Goal: Information Seeking & Learning: Check status

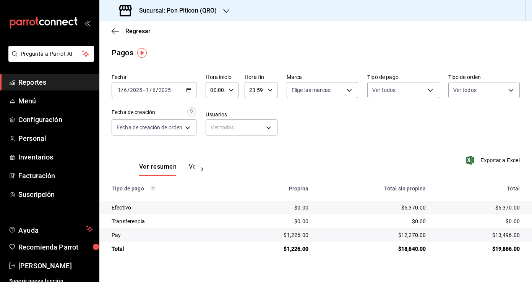
click at [195, 89] on div "[DATE] [DATE] - [DATE] [DATE]" at bounding box center [154, 90] width 85 height 16
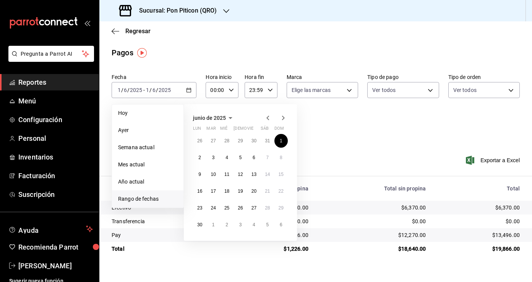
click at [282, 118] on icon "button" at bounding box center [282, 117] width 9 height 9
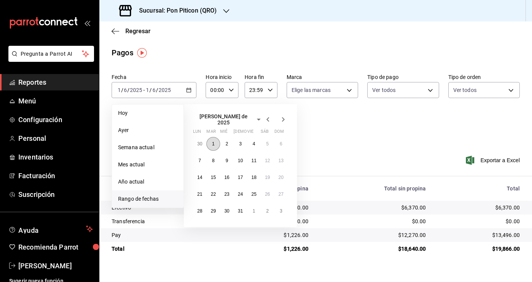
click at [216, 141] on button "1" at bounding box center [212, 144] width 13 height 14
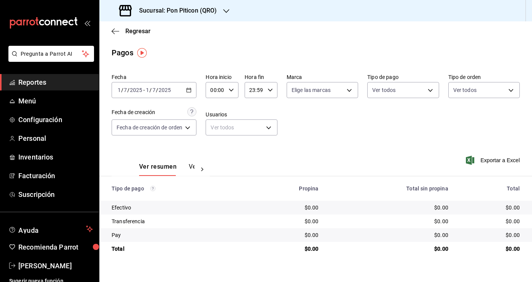
click at [190, 91] on icon "button" at bounding box center [188, 89] width 5 height 5
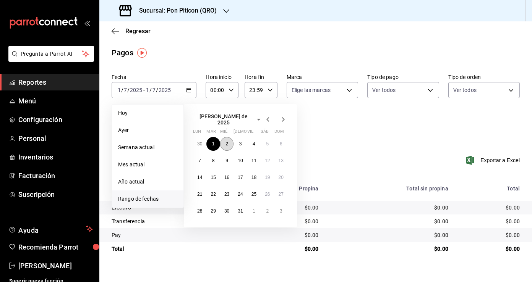
click at [228, 141] on button "2" at bounding box center [226, 144] width 13 height 14
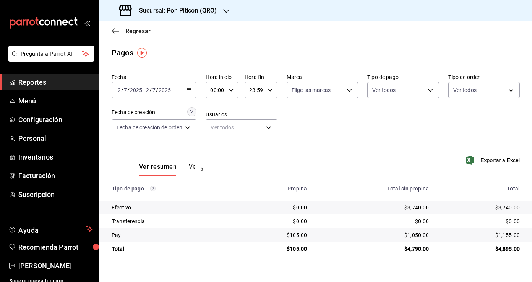
click at [112, 31] on icon "button" at bounding box center [116, 31] width 8 height 0
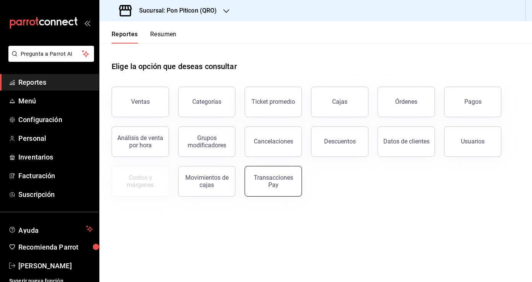
click at [269, 178] on div "Transacciones Pay" at bounding box center [272, 181] width 47 height 15
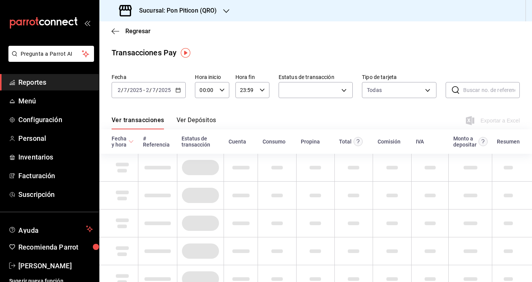
click at [198, 118] on button "Ver Depósitos" at bounding box center [196, 123] width 40 height 13
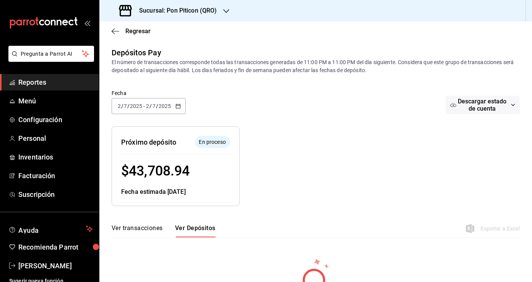
click at [181, 107] on div "[DATE] [DATE] - [DATE] [DATE]" at bounding box center [149, 106] width 74 height 16
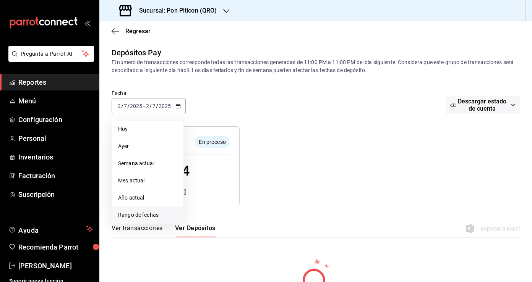
click at [144, 213] on span "Rango de fechas" at bounding box center [147, 215] width 59 height 8
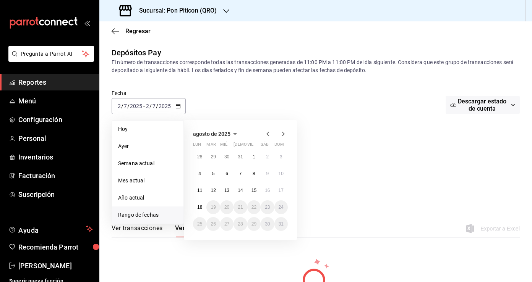
click at [266, 135] on icon "button" at bounding box center [267, 133] width 9 height 9
click at [266, 131] on icon "button" at bounding box center [267, 133] width 9 height 9
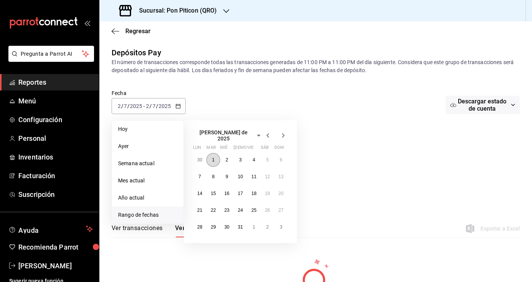
click at [214, 157] on abbr "1" at bounding box center [213, 159] width 3 height 5
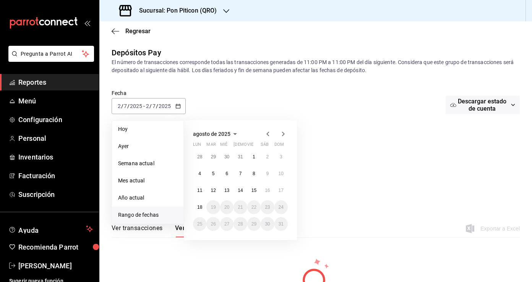
click at [269, 136] on icon "button" at bounding box center [267, 133] width 9 height 9
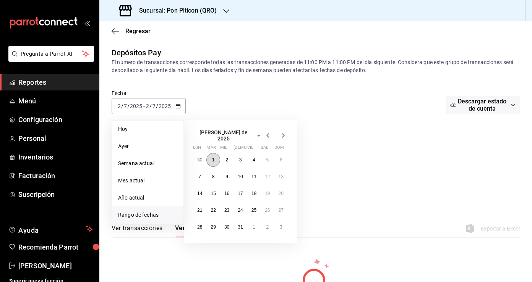
click at [214, 154] on button "1" at bounding box center [212, 160] width 13 height 14
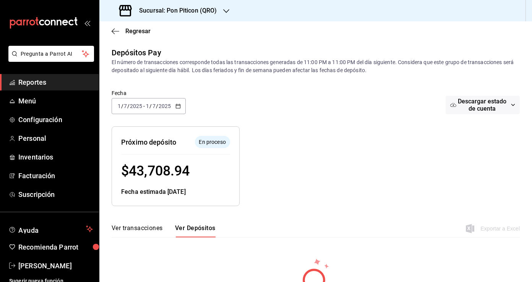
scroll to position [34, 0]
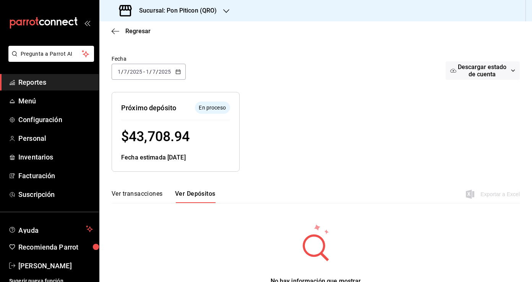
click at [180, 73] on icon "button" at bounding box center [177, 71] width 5 height 5
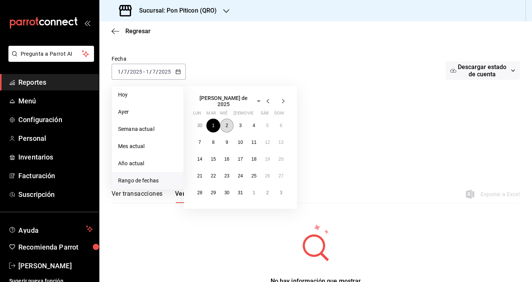
click at [225, 123] on abbr "2" at bounding box center [226, 125] width 3 height 5
click at [229, 121] on button "2" at bounding box center [226, 126] width 13 height 14
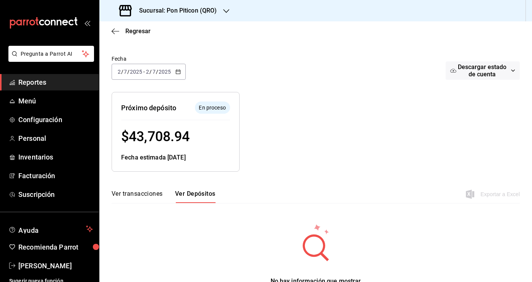
click at [176, 73] on icon "button" at bounding box center [177, 71] width 5 height 5
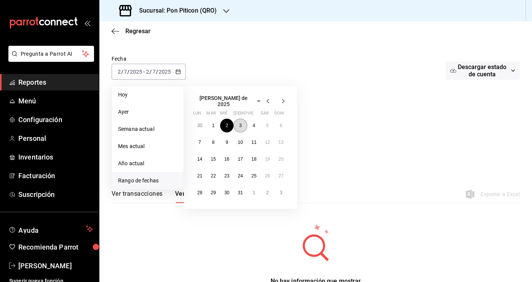
click at [240, 123] on abbr "3" at bounding box center [240, 125] width 3 height 5
click at [241, 123] on abbr "3" at bounding box center [240, 125] width 3 height 5
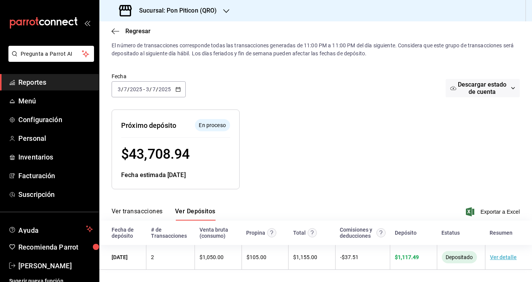
scroll to position [17, 0]
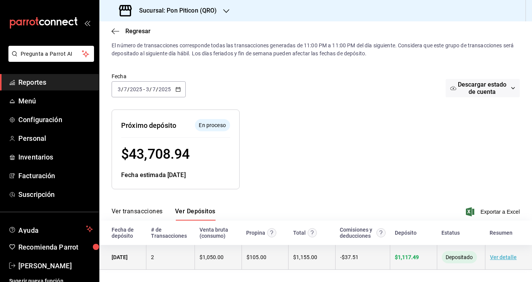
click at [498, 258] on link "Ver detalle" at bounding box center [503, 257] width 27 height 6
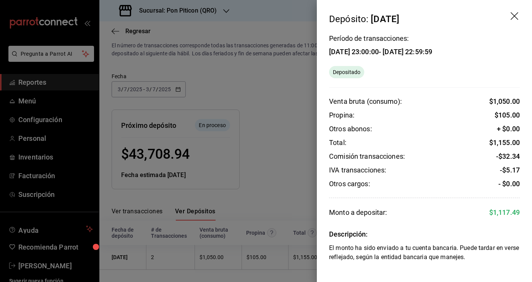
click at [271, 116] on div at bounding box center [266, 141] width 532 height 282
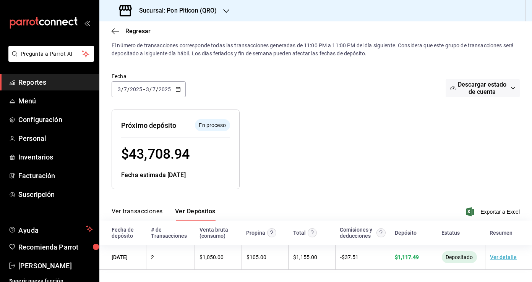
click at [180, 90] on icon "button" at bounding box center [177, 89] width 5 height 5
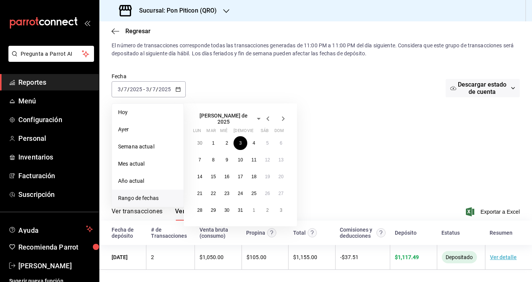
click at [269, 116] on icon "button" at bounding box center [267, 118] width 9 height 9
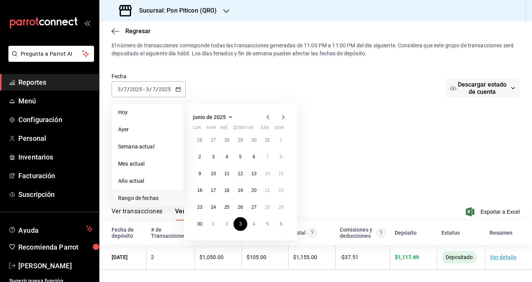
click at [269, 117] on icon "button" at bounding box center [267, 117] width 9 height 9
click at [284, 120] on icon "button" at bounding box center [282, 117] width 9 height 9
click at [198, 155] on button "2" at bounding box center [199, 157] width 13 height 14
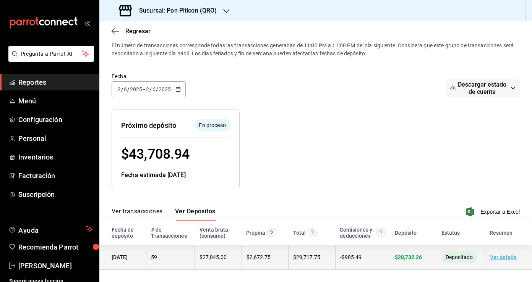
click at [413, 258] on span "$ 28,732.26" at bounding box center [408, 257] width 27 height 6
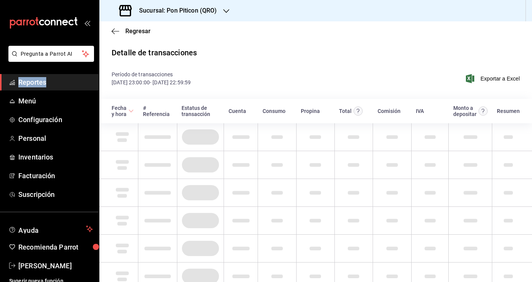
click at [413, 258] on html "Pregunta a Parrot AI Reportes Menú Configuración Personal Inventarios Facturaci…" at bounding box center [266, 141] width 532 height 282
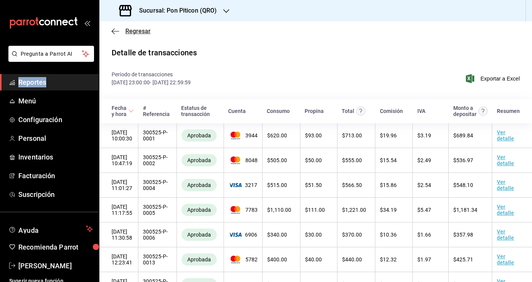
click at [113, 34] on icon "button" at bounding box center [116, 31] width 8 height 7
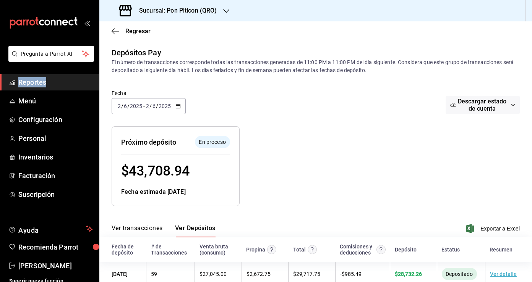
scroll to position [17, 0]
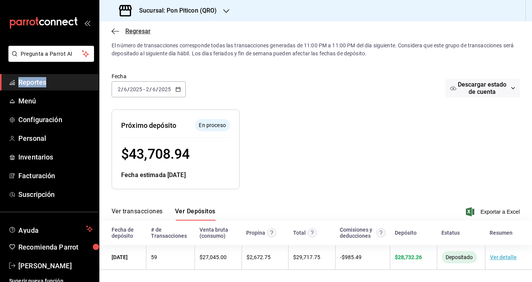
click at [116, 28] on icon "button" at bounding box center [116, 31] width 8 height 7
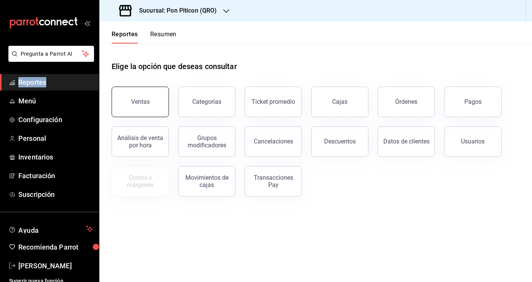
click at [153, 102] on button "Ventas" at bounding box center [140, 102] width 57 height 31
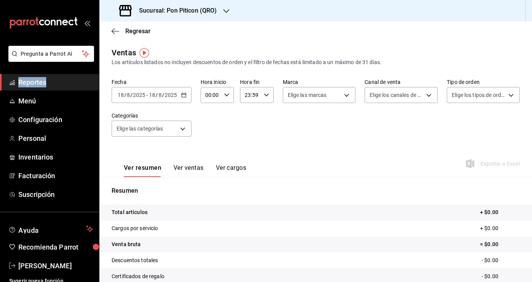
click at [181, 94] on \(Stroke\) "button" at bounding box center [183, 94] width 4 height 0
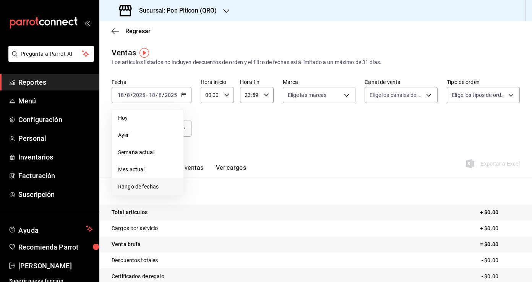
click at [149, 186] on span "Rango de fechas" at bounding box center [147, 187] width 59 height 8
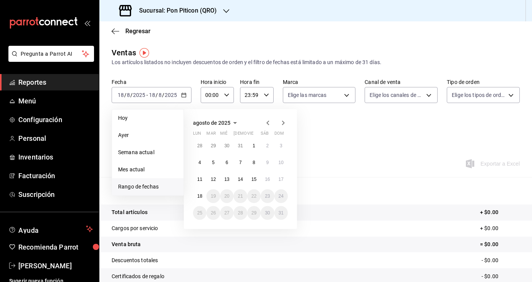
click at [267, 123] on icon "button" at bounding box center [267, 123] width 3 height 5
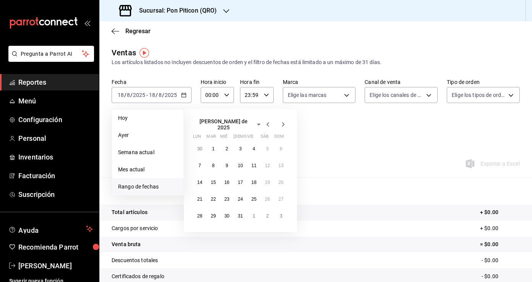
click at [267, 123] on icon "button" at bounding box center [267, 124] width 3 height 5
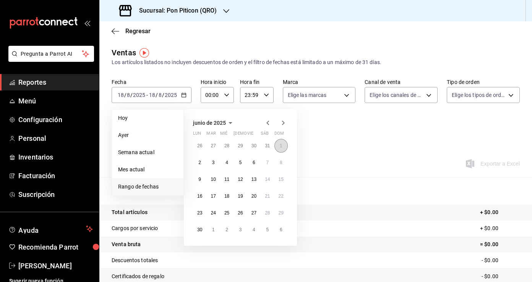
click at [282, 146] on abbr "1" at bounding box center [281, 145] width 3 height 5
click at [282, 145] on button "1" at bounding box center [280, 146] width 13 height 14
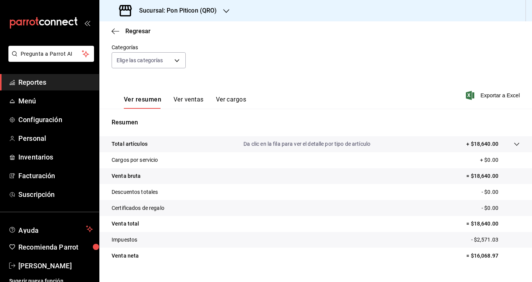
scroll to position [69, 0]
click at [191, 99] on button "Ver ventas" at bounding box center [188, 101] width 30 height 13
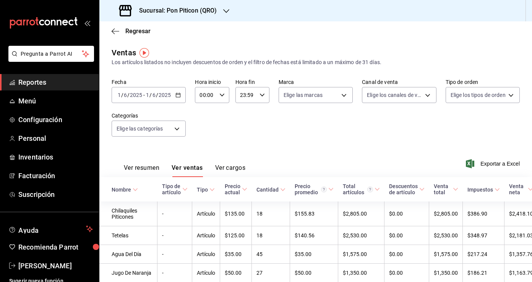
click at [228, 167] on button "Ver cargos" at bounding box center [230, 170] width 31 height 13
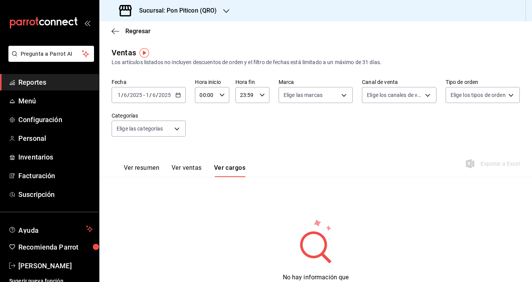
click at [156, 166] on button "Ver resumen" at bounding box center [142, 170] width 36 height 13
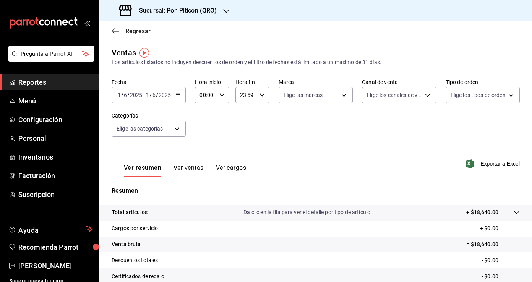
click at [116, 30] on icon "button" at bounding box center [116, 31] width 8 height 7
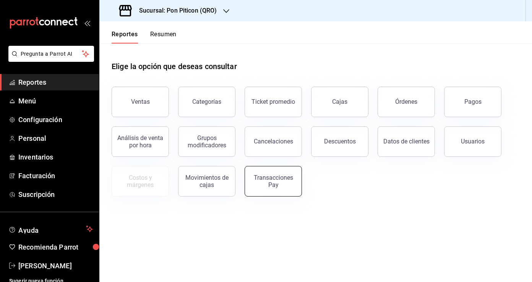
click at [271, 188] on button "Transacciones Pay" at bounding box center [272, 181] width 57 height 31
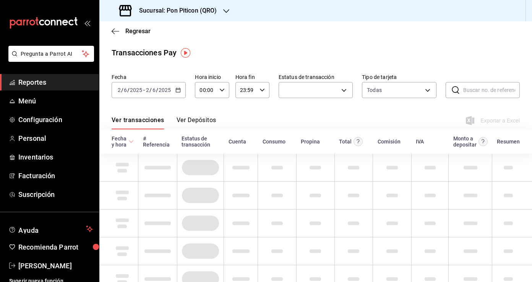
click at [179, 91] on icon "button" at bounding box center [177, 89] width 5 height 5
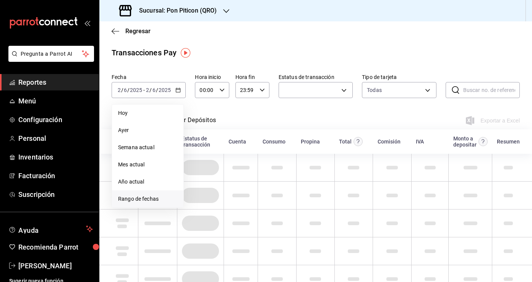
click at [160, 200] on span "Rango de fechas" at bounding box center [147, 199] width 59 height 8
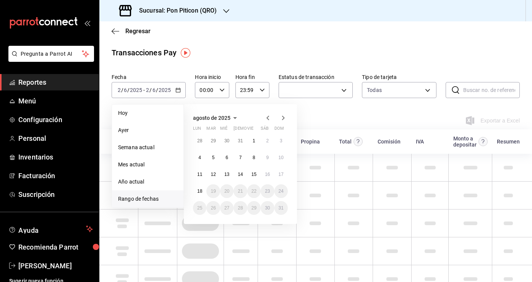
click at [267, 112] on div "agosto de 2025 lun mar [PERSON_NAME] vie sáb dom 28 29 30 31 1 2 3 4 5 6 7 8 9 …" at bounding box center [240, 164] width 113 height 120
click at [267, 118] on icon "button" at bounding box center [267, 118] width 3 height 5
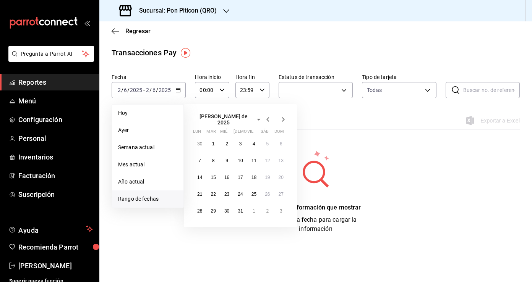
click at [267, 118] on icon "button" at bounding box center [267, 119] width 3 height 5
click at [279, 140] on button "1" at bounding box center [280, 141] width 13 height 14
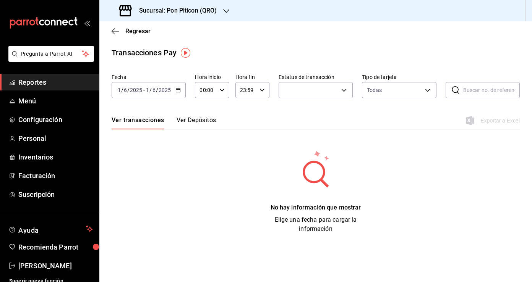
click at [201, 125] on button "Ver Depósitos" at bounding box center [196, 123] width 40 height 13
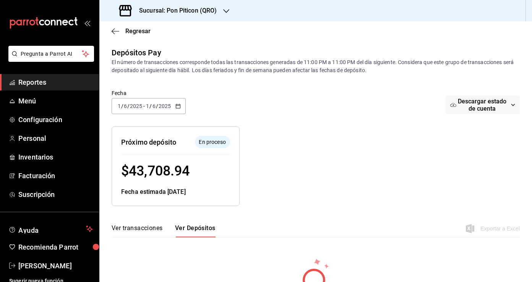
click at [111, 32] on div "Regresar" at bounding box center [315, 30] width 432 height 19
click at [117, 32] on icon "button" at bounding box center [116, 31] width 8 height 7
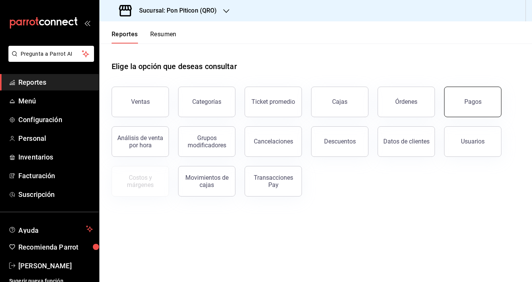
click at [472, 100] on div "Pagos" at bounding box center [472, 101] width 17 height 7
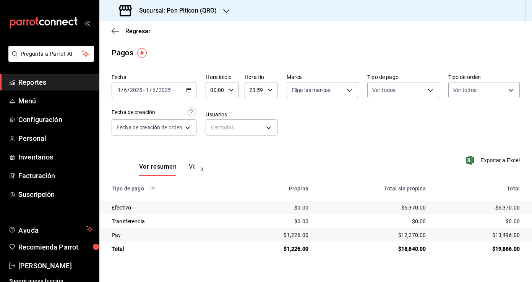
click at [191, 91] on icon "button" at bounding box center [188, 89] width 5 height 5
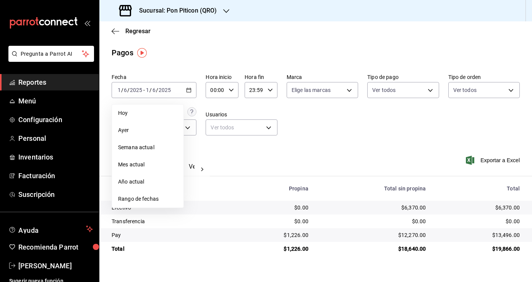
click at [288, 168] on div "Ver resumen Ver pagos Exportar a Excel" at bounding box center [315, 165] width 432 height 40
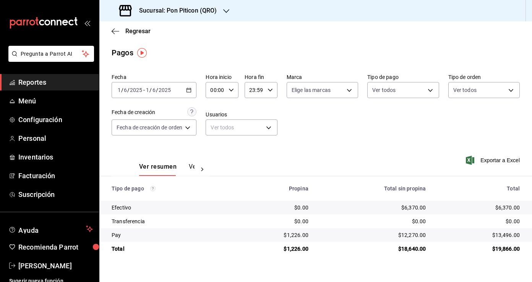
click at [191, 91] on \(Stroke\) "button" at bounding box center [188, 90] width 5 height 4
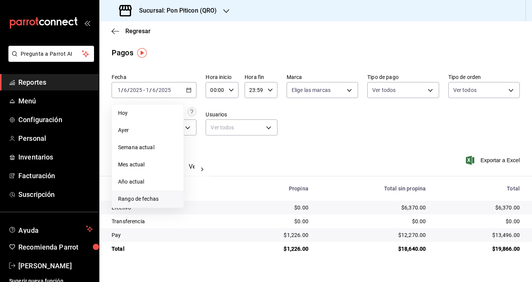
click at [136, 202] on span "Rango de fechas" at bounding box center [147, 199] width 59 height 8
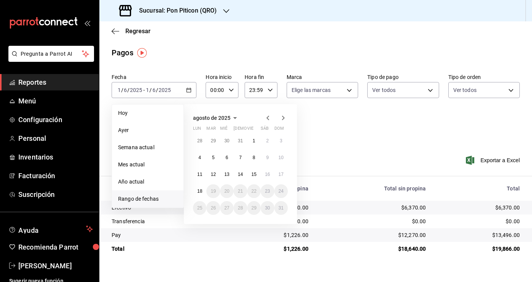
click at [269, 121] on icon "button" at bounding box center [267, 117] width 9 height 9
click at [239, 211] on button "29" at bounding box center [239, 208] width 13 height 14
click at [267, 209] on abbr "31" at bounding box center [267, 208] width 5 height 5
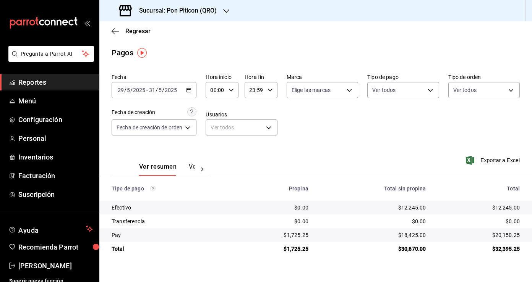
click at [507, 239] on div "$20,150.25" at bounding box center [479, 235] width 82 height 8
click at [513, 234] on div "$20,150.25" at bounding box center [479, 235] width 82 height 8
copy div "20,150.25"
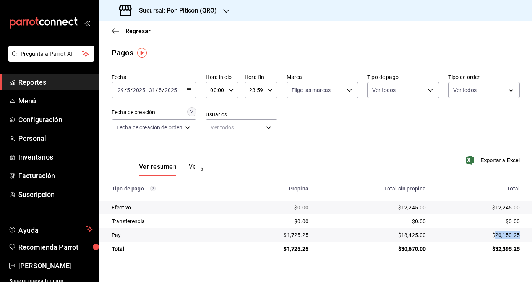
copy div "20,150.25"
click at [191, 92] on icon "button" at bounding box center [188, 89] width 5 height 5
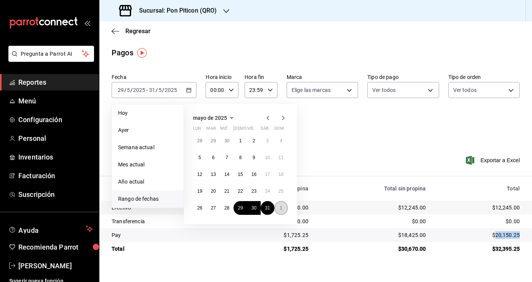
click at [281, 208] on abbr "1" at bounding box center [281, 208] width 3 height 5
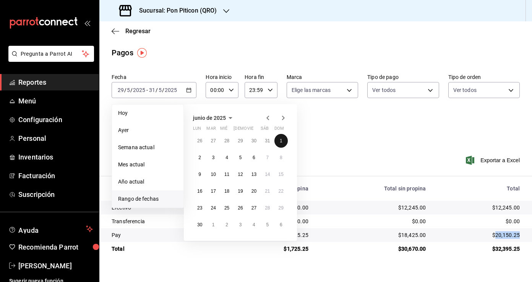
click at [280, 141] on abbr "1" at bounding box center [281, 140] width 3 height 5
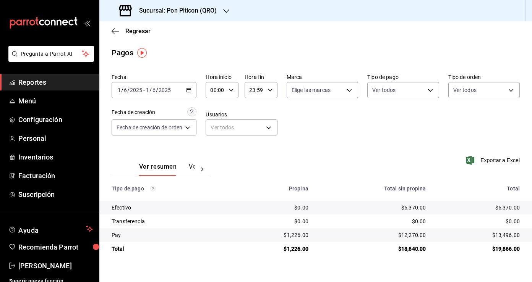
click at [507, 235] on div "$13,496.00" at bounding box center [479, 235] width 82 height 8
copy div "13,496.00"
click at [115, 31] on icon "button" at bounding box center [116, 31] width 8 height 0
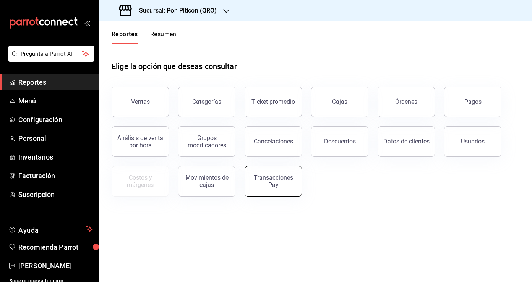
click at [289, 178] on div "Transacciones Pay" at bounding box center [272, 181] width 47 height 15
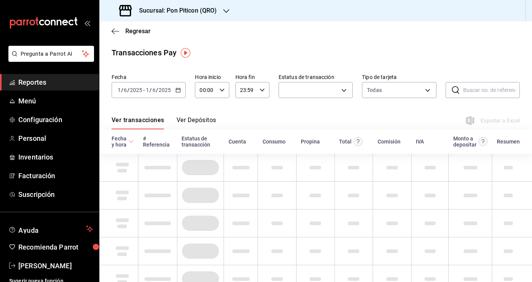
click at [200, 120] on button "Ver Depósitos" at bounding box center [196, 123] width 40 height 13
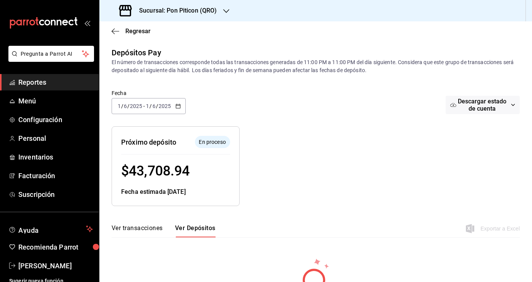
click at [177, 105] on icon "button" at bounding box center [177, 106] width 5 height 5
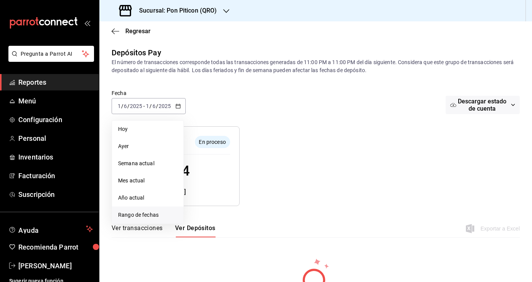
click at [152, 214] on span "Rango de fechas" at bounding box center [147, 215] width 59 height 8
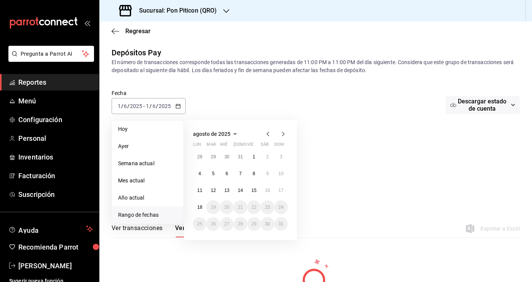
click at [272, 136] on div at bounding box center [275, 133] width 24 height 9
click at [265, 133] on icon "button" at bounding box center [267, 133] width 9 height 9
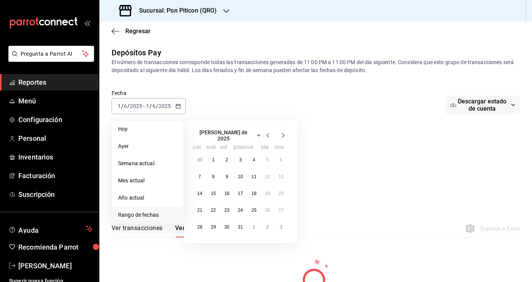
click at [265, 133] on icon "button" at bounding box center [267, 135] width 9 height 9
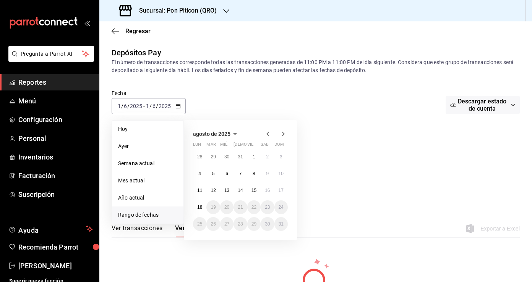
click at [264, 138] on icon "button" at bounding box center [267, 133] width 9 height 9
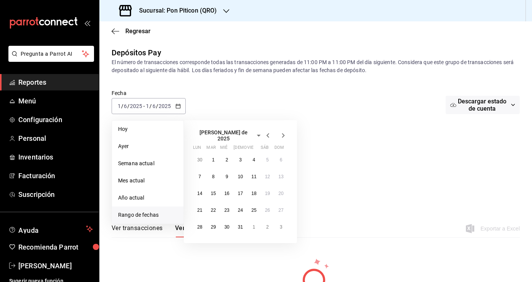
click at [264, 138] on icon "button" at bounding box center [267, 135] width 9 height 9
click at [199, 174] on abbr "2" at bounding box center [199, 173] width 3 height 5
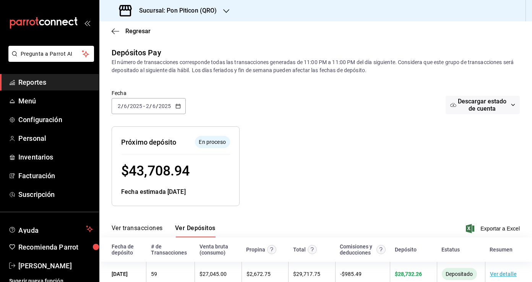
scroll to position [17, 0]
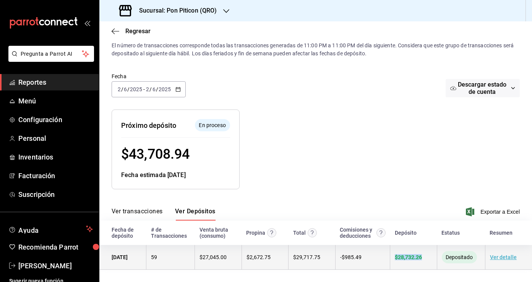
drag, startPoint x: 424, startPoint y: 257, endPoint x: 394, endPoint y: 257, distance: 30.2
click at [395, 257] on div "$ 28,732.26" at bounding box center [413, 257] width 37 height 6
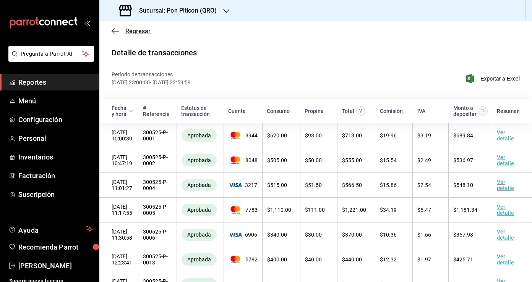
click at [115, 28] on icon "button" at bounding box center [116, 31] width 8 height 7
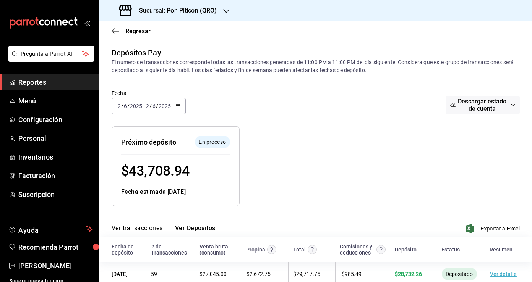
scroll to position [17, 0]
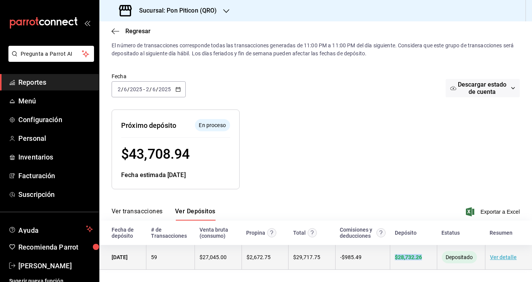
drag, startPoint x: 429, startPoint y: 257, endPoint x: 394, endPoint y: 254, distance: 34.9
click at [394, 254] on td "$ 28,732.26" at bounding box center [413, 257] width 47 height 25
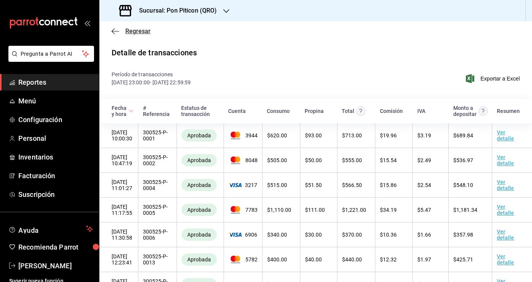
click at [115, 34] on icon "button" at bounding box center [116, 31] width 8 height 7
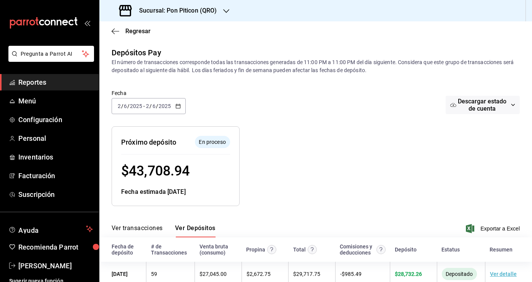
scroll to position [17, 0]
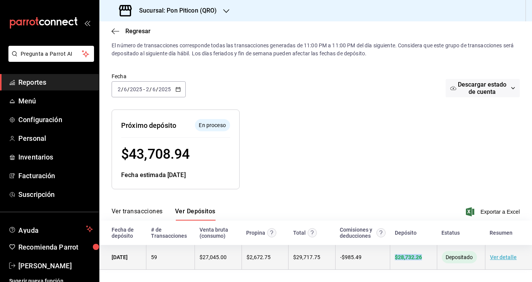
drag, startPoint x: 393, startPoint y: 248, endPoint x: 429, endPoint y: 257, distance: 36.4
click at [429, 257] on td "$ 28,732.26" at bounding box center [413, 257] width 47 height 25
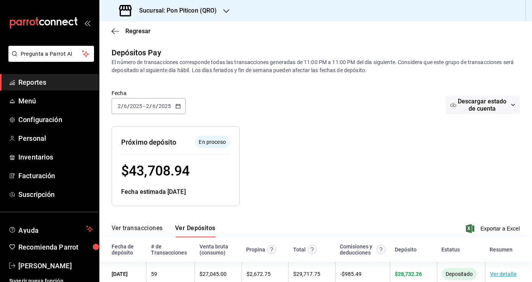
scroll to position [17, 0]
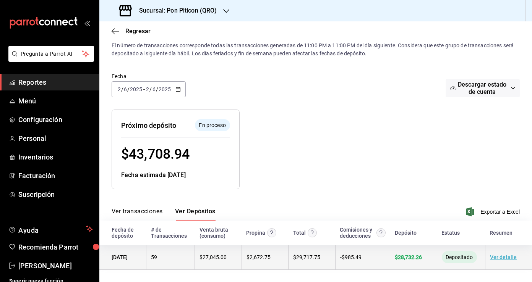
click at [505, 258] on link "Ver detalle" at bounding box center [503, 257] width 27 height 6
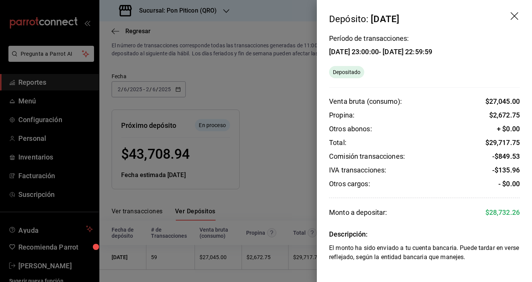
click at [237, 77] on div at bounding box center [266, 141] width 532 height 282
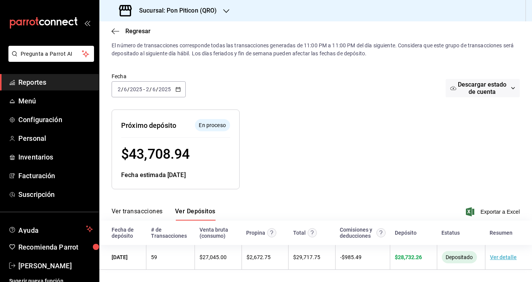
click at [181, 86] on div "[DATE] [DATE] - [DATE] [DATE]" at bounding box center [149, 89] width 74 height 16
click at [212, 86] on div "Fecha [DATE] [DATE] - [DATE] [DATE] Descargar estado de cuenta" at bounding box center [316, 90] width 408 height 40
click at [115, 32] on icon "button" at bounding box center [116, 31] width 8 height 7
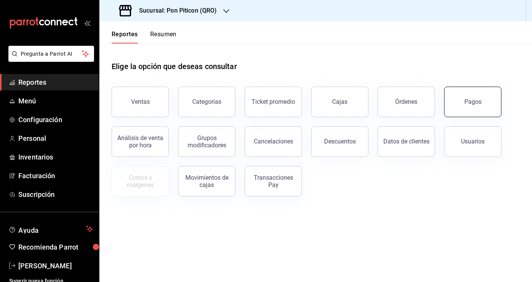
click at [474, 102] on div "Pagos" at bounding box center [472, 101] width 17 height 7
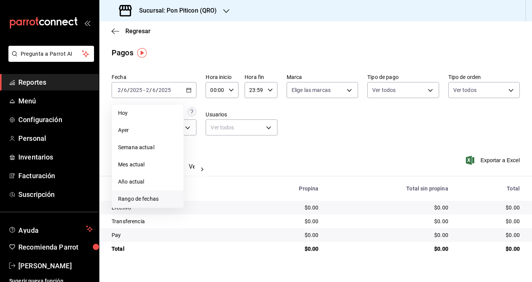
click at [147, 198] on span "Rango de fechas" at bounding box center [147, 199] width 59 height 8
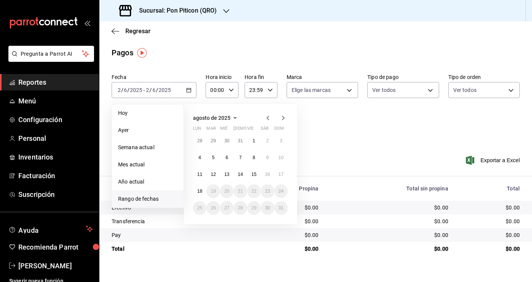
click at [266, 116] on icon "button" at bounding box center [267, 117] width 9 height 9
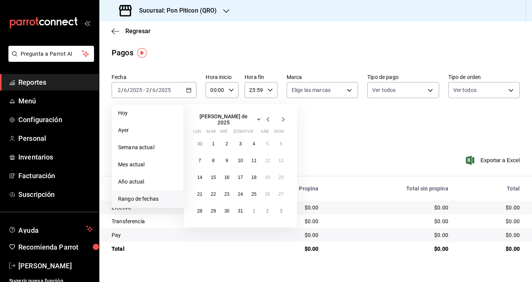
click at [266, 116] on icon "button" at bounding box center [267, 119] width 9 height 9
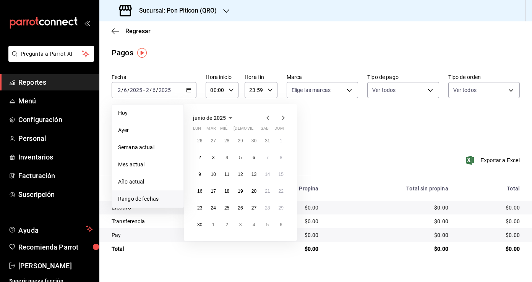
click at [269, 116] on icon "button" at bounding box center [267, 118] width 3 height 5
click at [253, 209] on abbr "30" at bounding box center [253, 208] width 5 height 5
click at [266, 208] on abbr "31" at bounding box center [267, 208] width 5 height 5
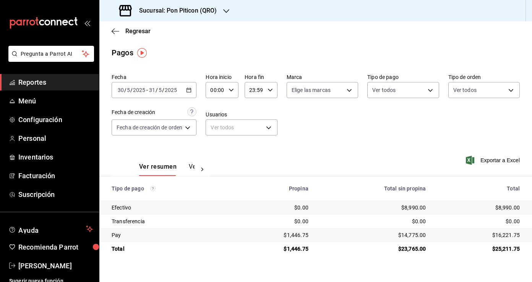
click at [414, 234] on div "$14,775.00" at bounding box center [373, 235] width 105 height 8
click at [505, 235] on div "$16,221.75" at bounding box center [479, 235] width 82 height 8
copy div "16,221.75"
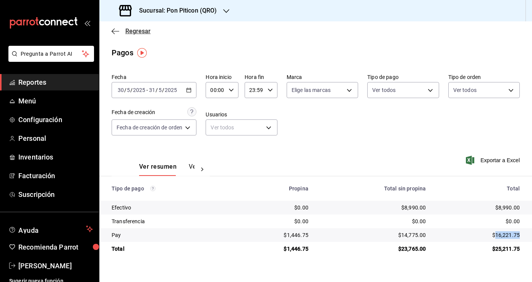
click at [117, 29] on icon "button" at bounding box center [116, 31] width 8 height 7
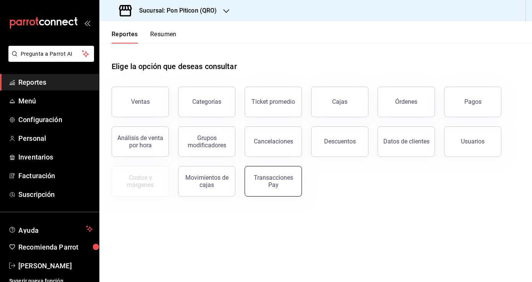
click at [261, 183] on div "Transacciones Pay" at bounding box center [272, 181] width 47 height 15
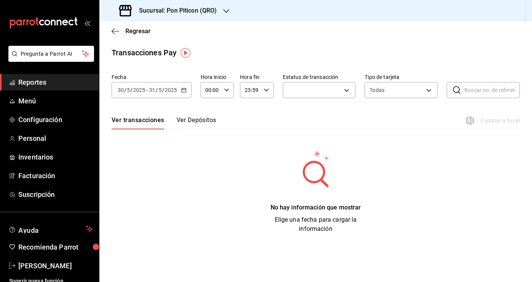
click at [183, 90] on icon "button" at bounding box center [183, 89] width 5 height 5
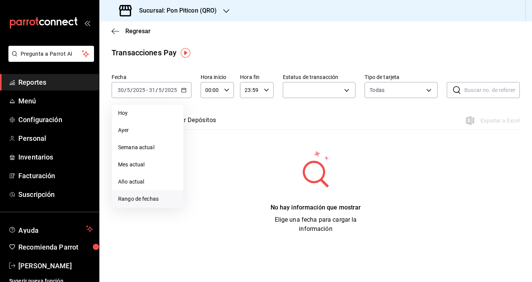
click at [160, 198] on span "Rango de fechas" at bounding box center [147, 199] width 59 height 8
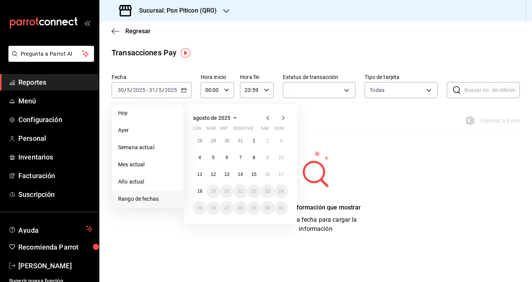
click at [269, 118] on icon "button" at bounding box center [267, 117] width 9 height 9
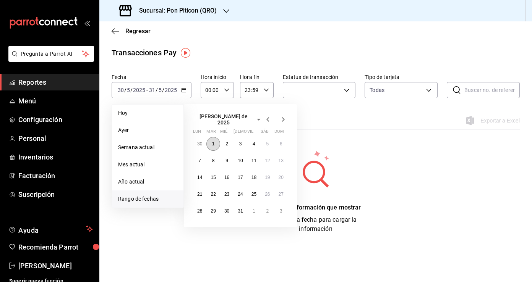
click at [214, 142] on abbr "1" at bounding box center [213, 143] width 3 height 5
click at [228, 142] on button "2" at bounding box center [226, 144] width 13 height 14
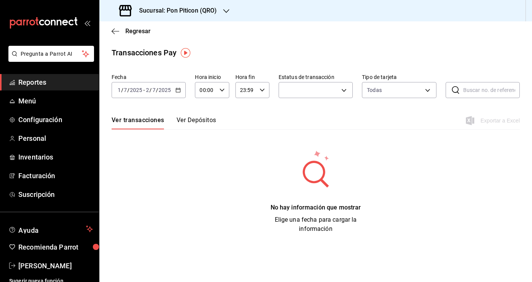
click at [198, 121] on button "Ver Depósitos" at bounding box center [196, 123] width 40 height 13
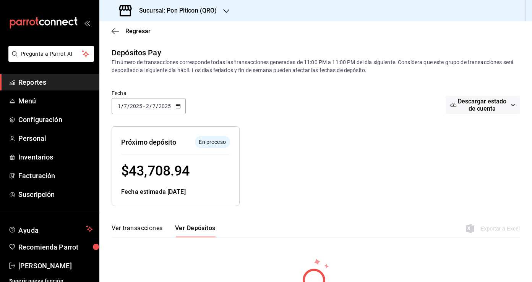
click at [178, 110] on div "[DATE] [DATE] - [DATE] [DATE]" at bounding box center [149, 106] width 74 height 16
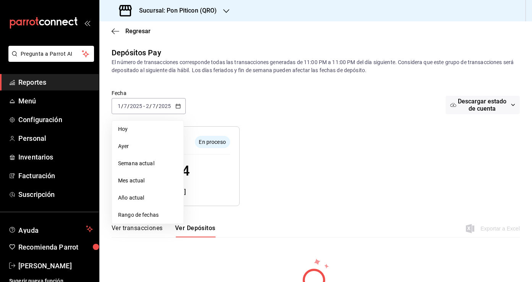
click at [154, 214] on span "Rango de fechas" at bounding box center [147, 215] width 59 height 8
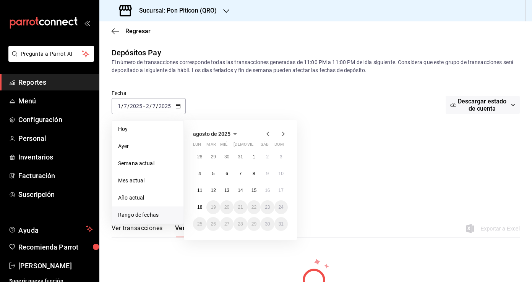
click at [269, 134] on icon "button" at bounding box center [267, 133] width 9 height 9
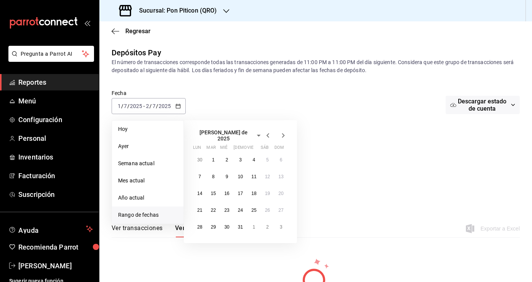
click at [269, 134] on icon "button" at bounding box center [267, 135] width 9 height 9
click at [282, 134] on icon "button" at bounding box center [282, 133] width 9 height 9
click at [243, 157] on button "3" at bounding box center [239, 160] width 13 height 14
click at [254, 157] on abbr "4" at bounding box center [254, 159] width 3 height 5
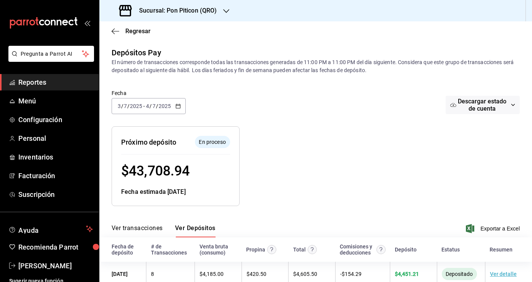
scroll to position [42, 0]
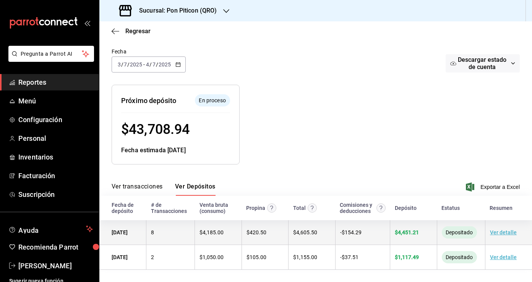
click at [495, 232] on link "Ver detalle" at bounding box center [503, 233] width 27 height 6
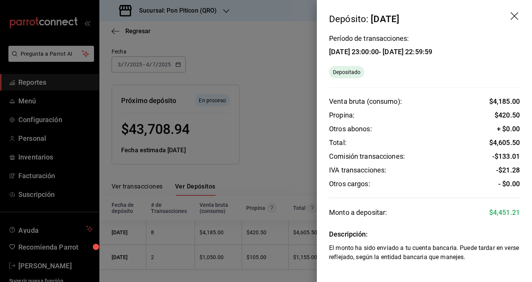
click at [281, 142] on div at bounding box center [266, 141] width 532 height 282
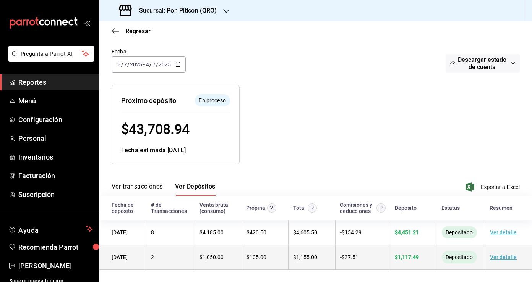
click at [496, 257] on link "Ver detalle" at bounding box center [503, 257] width 27 height 6
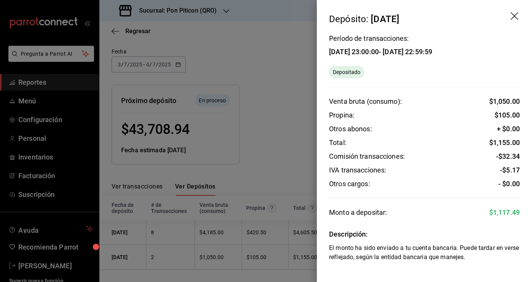
click at [288, 115] on div at bounding box center [266, 141] width 532 height 282
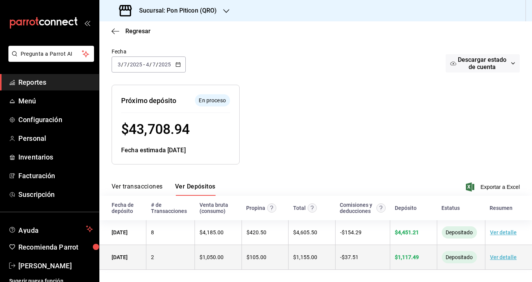
click at [505, 258] on link "Ver detalle" at bounding box center [503, 257] width 27 height 6
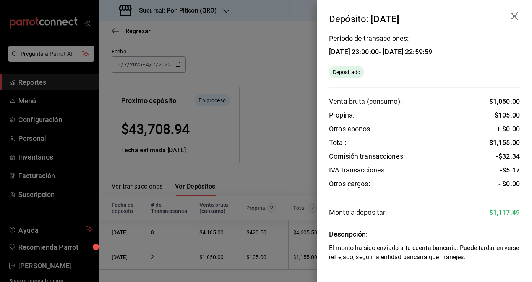
click at [276, 113] on div at bounding box center [266, 141] width 532 height 282
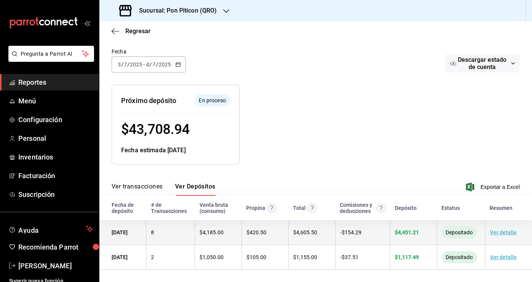
click at [506, 234] on link "Ver detalle" at bounding box center [503, 233] width 27 height 6
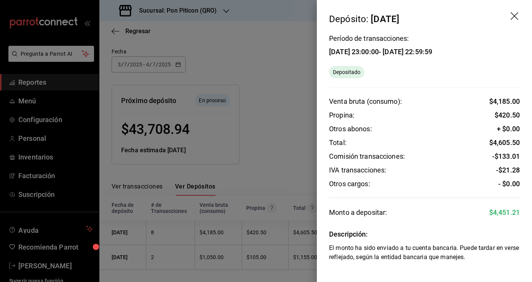
click at [515, 16] on icon "drag" at bounding box center [514, 16] width 9 height 9
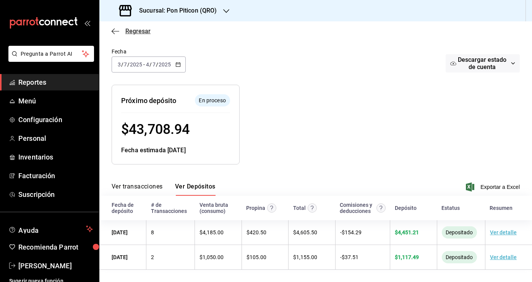
click at [120, 28] on span "Regresar" at bounding box center [131, 31] width 39 height 7
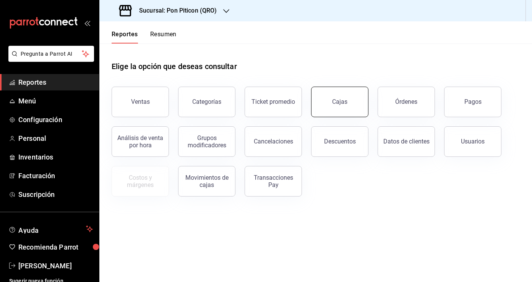
click at [339, 104] on div "Cajas" at bounding box center [339, 101] width 15 height 7
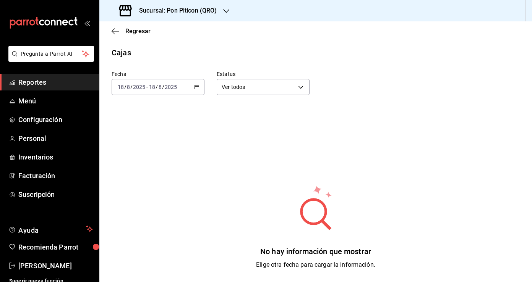
click at [201, 86] on div "[DATE] [DATE] - [DATE] [DATE]" at bounding box center [158, 87] width 93 height 16
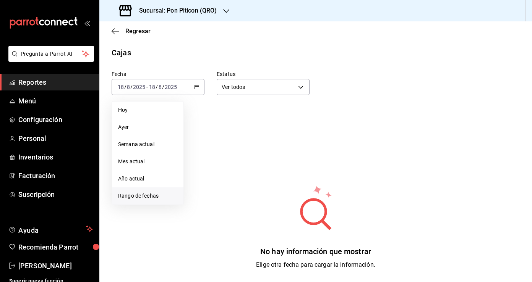
click at [159, 192] on span "Rango de fechas" at bounding box center [147, 196] width 59 height 8
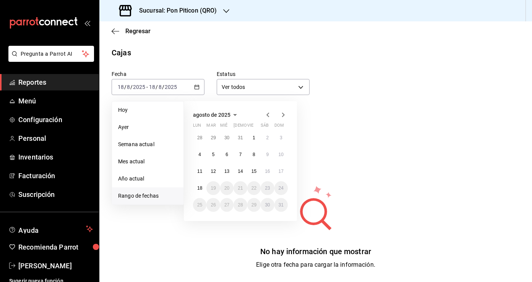
click at [267, 113] on icon "button" at bounding box center [267, 114] width 9 height 9
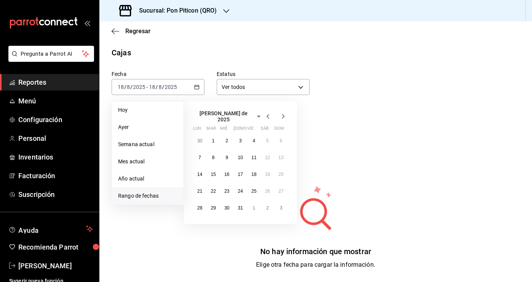
click at [267, 113] on icon "button" at bounding box center [267, 116] width 9 height 9
click at [280, 139] on abbr "1" at bounding box center [281, 137] width 3 height 5
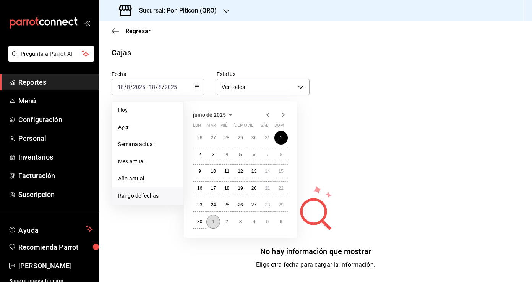
click at [212, 222] on abbr "1" at bounding box center [213, 221] width 3 height 5
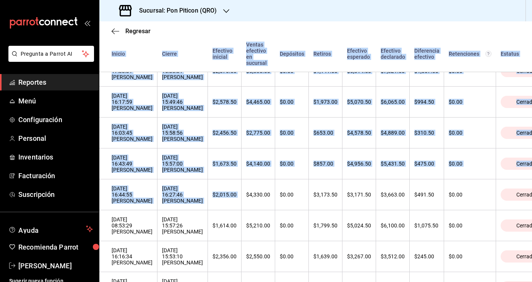
scroll to position [554, 0]
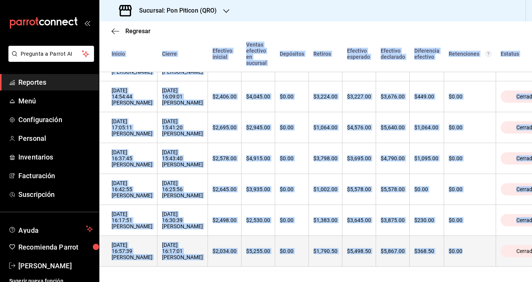
drag, startPoint x: 107, startPoint y: 121, endPoint x: 462, endPoint y: 252, distance: 379.1
copy table "Loremi Dolors Ametcons adipisc Elitse doeiusmo te incididu Utlaboree Dolorem Al…"
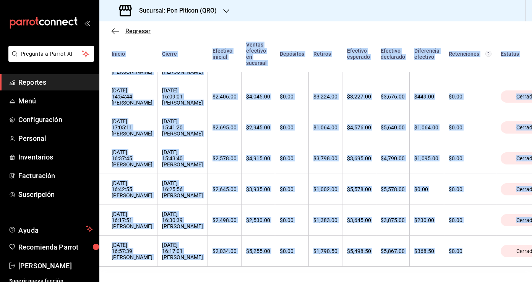
click at [112, 30] on icon "button" at bounding box center [116, 31] width 8 height 7
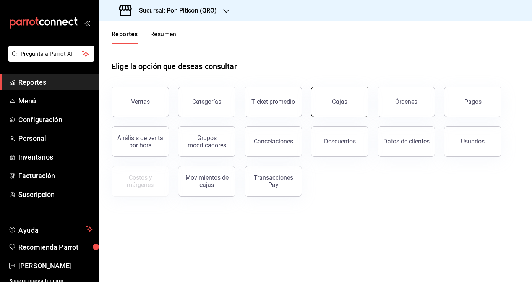
click at [342, 103] on div "Cajas" at bounding box center [339, 101] width 15 height 7
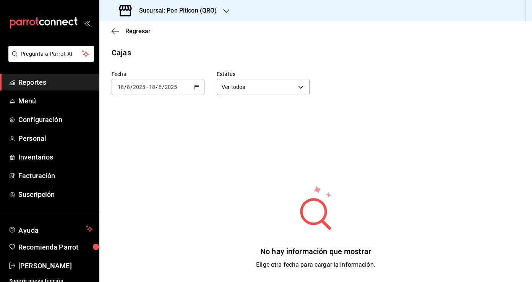
click at [195, 89] on icon "button" at bounding box center [196, 86] width 5 height 5
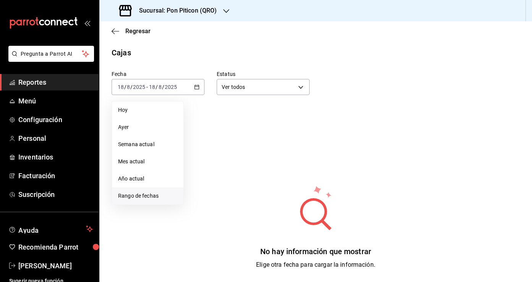
click at [161, 194] on span "Rango de fechas" at bounding box center [147, 196] width 59 height 8
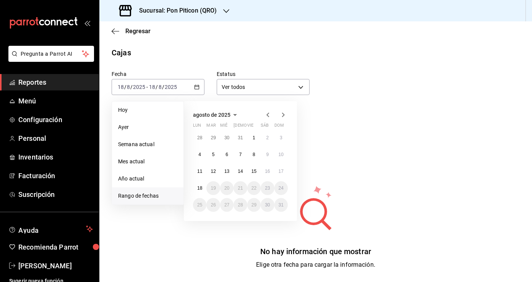
click at [267, 115] on icon "button" at bounding box center [267, 115] width 3 height 5
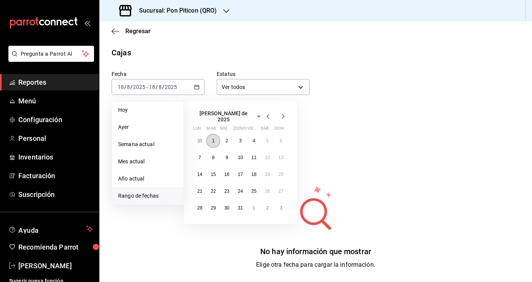
click at [212, 134] on button "1" at bounding box center [212, 141] width 13 height 14
click at [241, 206] on abbr "31" at bounding box center [240, 208] width 5 height 5
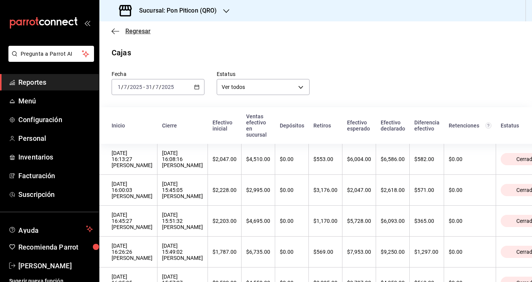
click at [113, 31] on icon "button" at bounding box center [116, 31] width 8 height 7
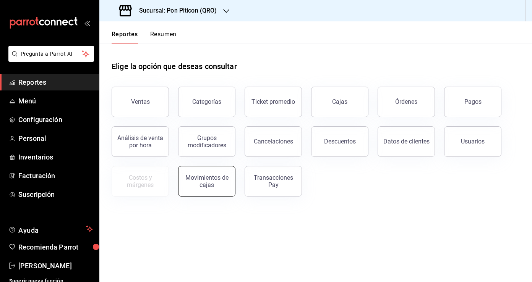
click at [214, 182] on div "Movimientos de cajas" at bounding box center [206, 181] width 47 height 15
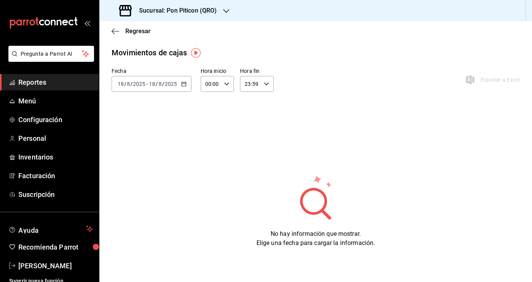
click at [182, 78] on div "[DATE] [DATE] - [DATE] [DATE]" at bounding box center [152, 84] width 80 height 16
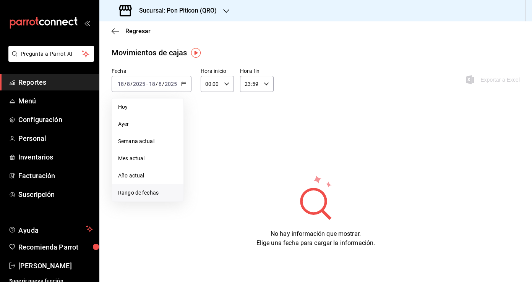
click at [143, 191] on span "Rango de fechas" at bounding box center [147, 193] width 59 height 8
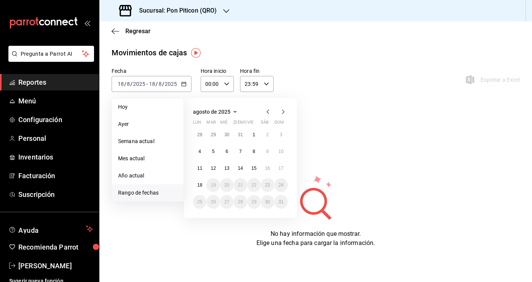
click at [267, 113] on icon "button" at bounding box center [267, 111] width 9 height 9
click at [267, 113] on icon "button" at bounding box center [267, 113] width 9 height 9
click at [281, 137] on abbr "1" at bounding box center [281, 134] width 3 height 5
click at [197, 220] on abbr "30" at bounding box center [199, 218] width 5 height 5
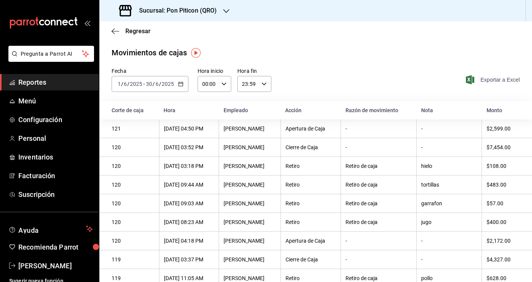
click at [500, 80] on span "Exportar a Excel" at bounding box center [493, 79] width 52 height 9
